Goal: Information Seeking & Learning: Check status

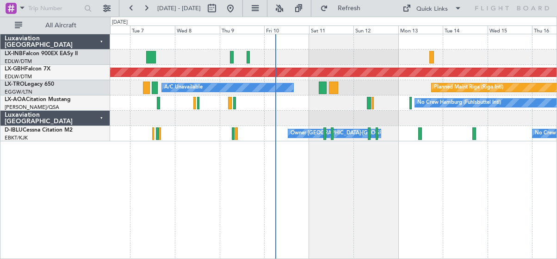
click at [357, 210] on div "Planned Maint Nurnberg Planned Maint [GEOGRAPHIC_DATA] (Riga Intl) A/C Unavaila…" at bounding box center [333, 146] width 447 height 225
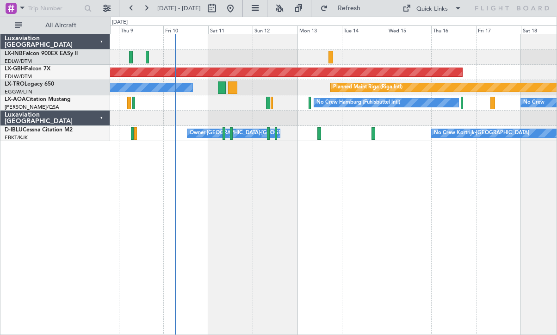
click at [234, 258] on div "Planned Maint Nurnberg A/C Unavailable Planned Maint [GEOGRAPHIC_DATA] (Riga In…" at bounding box center [333, 184] width 447 height 301
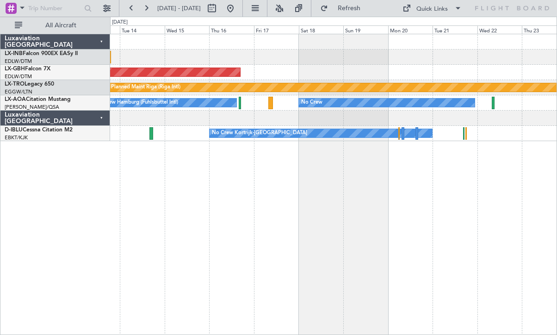
click at [141, 258] on div "Planned Maint Nurnberg Planned Maint [GEOGRAPHIC_DATA] (Riga Intl) No Crew Hamb…" at bounding box center [333, 184] width 447 height 301
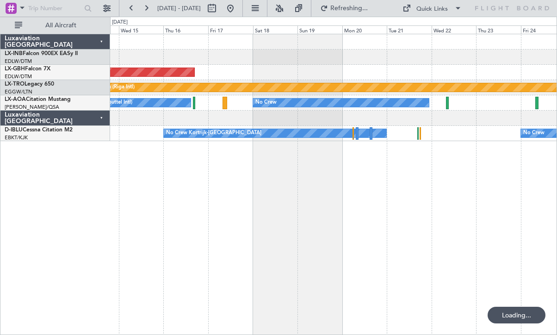
click at [352, 229] on div "Planned Maint Nurnberg Planned Maint [GEOGRAPHIC_DATA] (Riga Intl) No Crew Hamb…" at bounding box center [333, 184] width 447 height 301
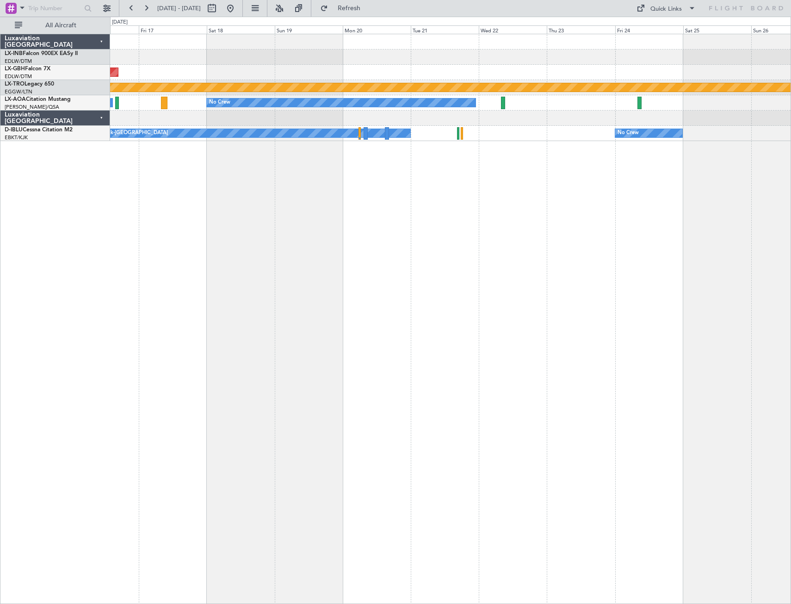
click at [556, 258] on div "Planned Maint Nurnberg Planned Maint [GEOGRAPHIC_DATA] (Riga Intl) No Crew No C…" at bounding box center [450, 319] width 681 height 570
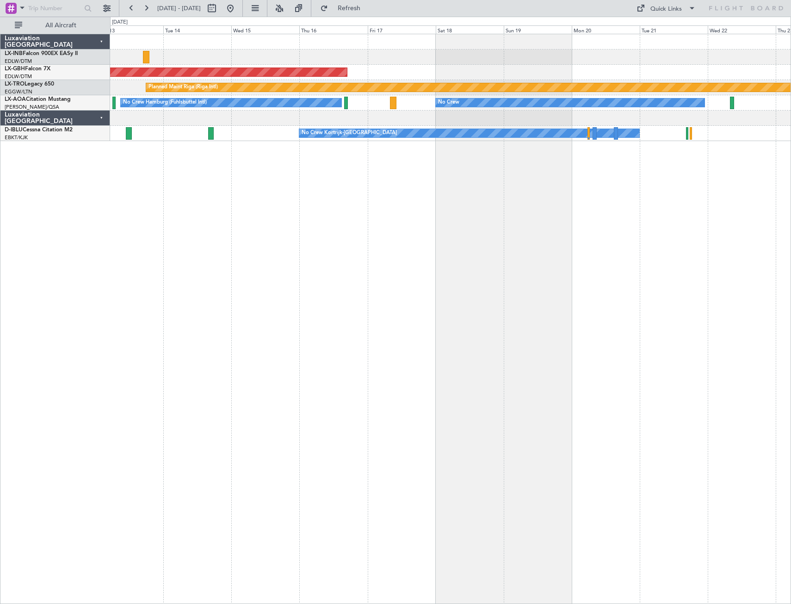
click at [552, 258] on div "Planned Maint Nurnberg Planned Maint [GEOGRAPHIC_DATA] (Riga Intl) No Crew No C…" at bounding box center [450, 319] width 681 height 570
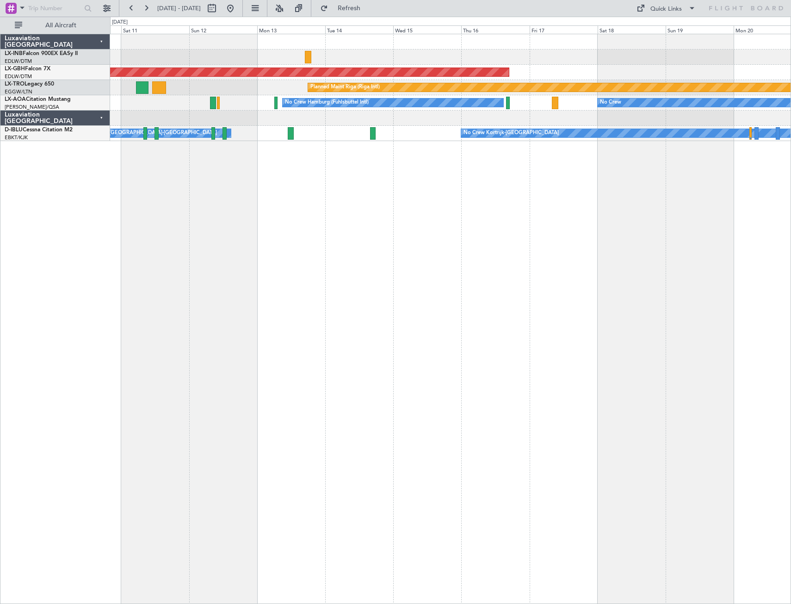
click at [418, 258] on div "Planned Maint Nurnberg Planned Maint [GEOGRAPHIC_DATA] (Riga Intl) A/C Unavaila…" at bounding box center [450, 319] width 681 height 570
click at [371, 15] on button "Refresh" at bounding box center [344, 8] width 56 height 15
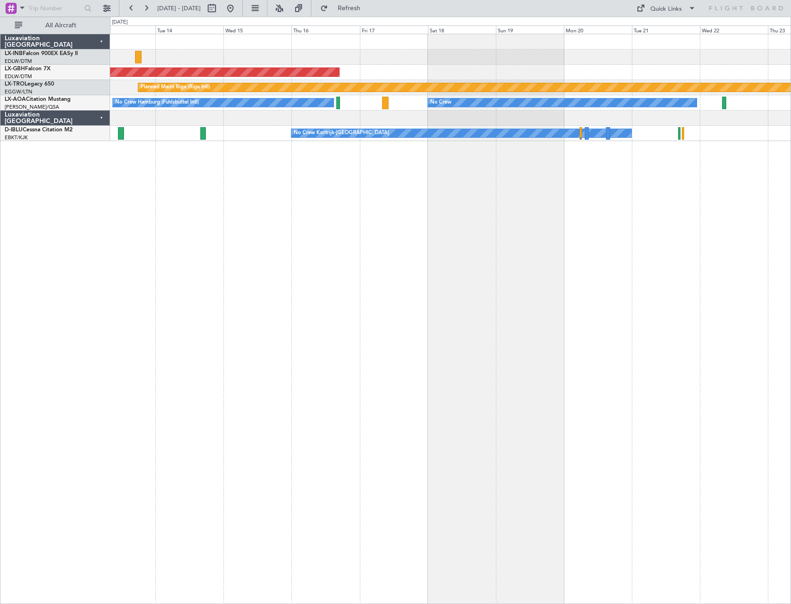
click at [290, 258] on div "Planned Maint Nurnberg Planned Maint [GEOGRAPHIC_DATA] (Riga Intl) No Crew Hamb…" at bounding box center [450, 319] width 681 height 570
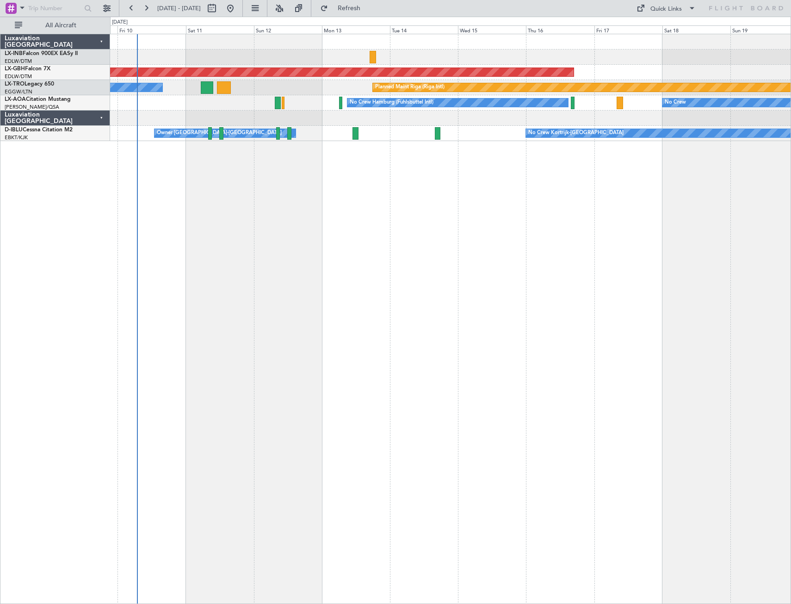
click at [543, 244] on div "Planned Maint Nurnberg Planned Maint [GEOGRAPHIC_DATA] (Riga Intl) A/C Unavaila…" at bounding box center [450, 319] width 681 height 570
click at [480, 236] on div "Planned Maint Nurnberg Planned Maint [GEOGRAPHIC_DATA] (Riga Intl) A/C Unavaila…" at bounding box center [450, 319] width 681 height 570
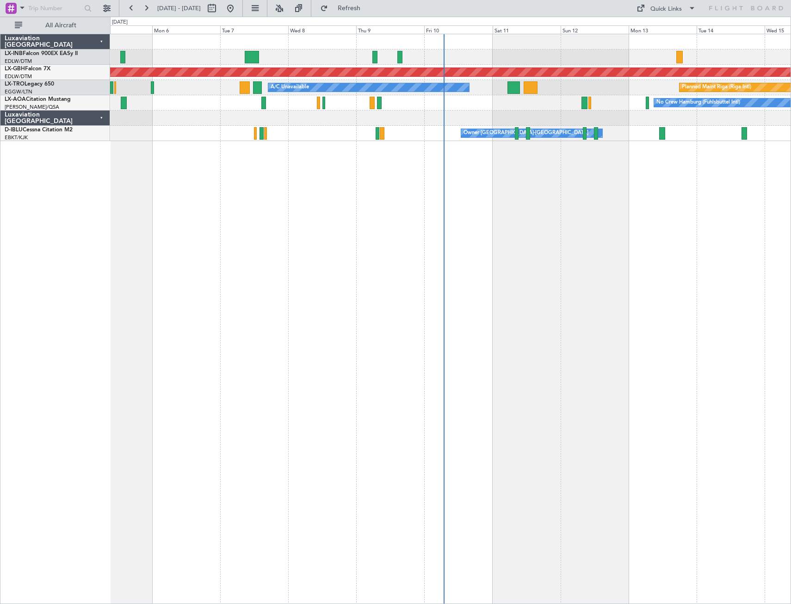
click at [556, 258] on div "Planned Maint [GEOGRAPHIC_DATA] Planned Maint Nurnberg Planned Maint [GEOGRAPHI…" at bounding box center [450, 319] width 681 height 570
click at [459, 224] on div "Planned Maint [GEOGRAPHIC_DATA] Planned Maint Nurnberg Planned Maint [GEOGRAPHI…" at bounding box center [450, 319] width 681 height 570
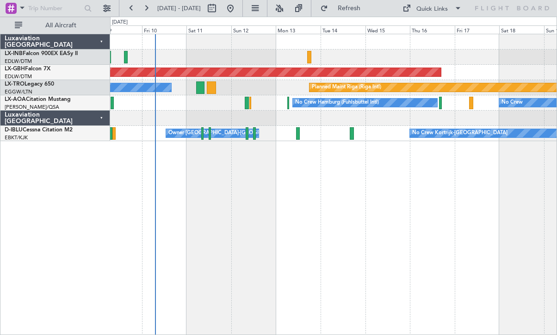
click at [253, 258] on div "Planned Maint Nurnberg Planned Maint [GEOGRAPHIC_DATA] (Riga Intl) A/C Unavaila…" at bounding box center [333, 184] width 447 height 301
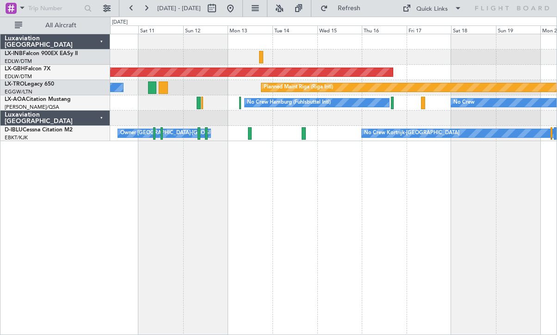
click at [311, 258] on div "Planned Maint Nurnberg Planned Maint [GEOGRAPHIC_DATA] (Riga Intl) A/C Unavaila…" at bounding box center [333, 184] width 447 height 301
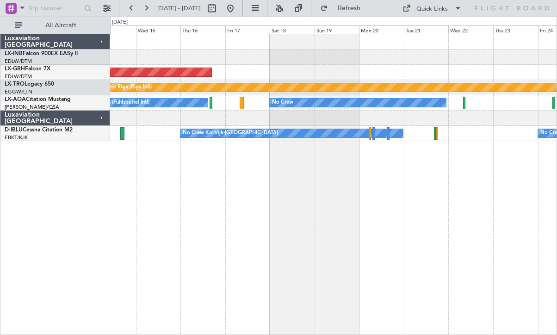
click at [181, 225] on div "Planned Maint Nurnberg Planned Maint [GEOGRAPHIC_DATA] (Riga Intl) No Crew Hamb…" at bounding box center [333, 184] width 447 height 301
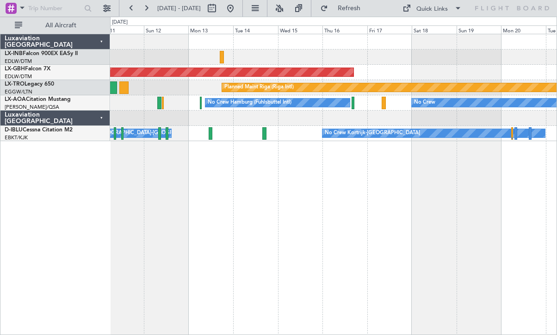
click at [475, 258] on div "Planned Maint Nurnberg Planned Maint [GEOGRAPHIC_DATA] (Riga Intl) A/C Unavaila…" at bounding box center [333, 184] width 447 height 301
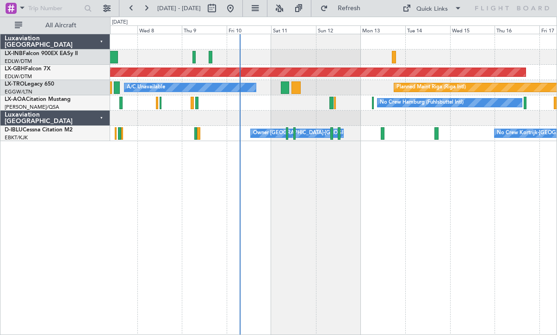
click at [410, 209] on div "Planned Maint Nurnberg Planned Maint [GEOGRAPHIC_DATA] (Riga Intl) A/C Unavaila…" at bounding box center [333, 184] width 447 height 301
